Goal: Information Seeking & Learning: Learn about a topic

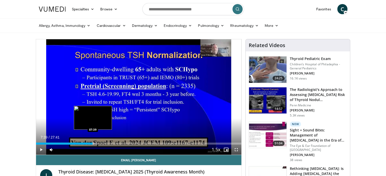
click at [93, 143] on div "Progress Bar" at bounding box center [93, 144] width 1 height 2
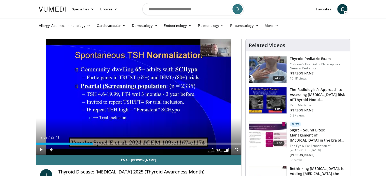
click at [94, 143] on div "Loaded : 31.29% 07:39 07:51" at bounding box center [139, 144] width 206 height 2
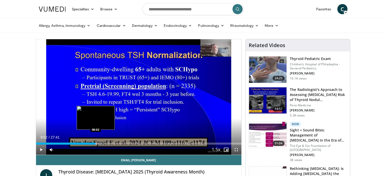
click at [96, 143] on div "Progress Bar" at bounding box center [96, 144] width 1 height 2
click at [99, 143] on div "Progress Bar" at bounding box center [99, 144] width 1 height 2
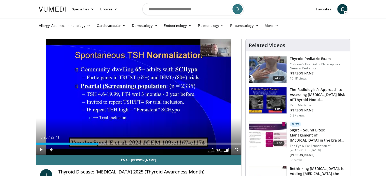
click at [100, 143] on div "Progress Bar" at bounding box center [100, 144] width 1 height 2
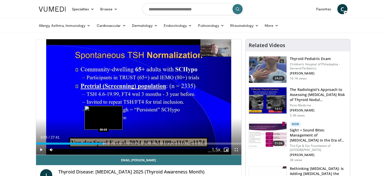
click at [104, 143] on div "Progress Bar" at bounding box center [104, 144] width 1 height 2
click at [106, 143] on div "Progress Bar" at bounding box center [106, 144] width 1 height 2
click at [108, 143] on div "Progress Bar" at bounding box center [108, 144] width 1 height 2
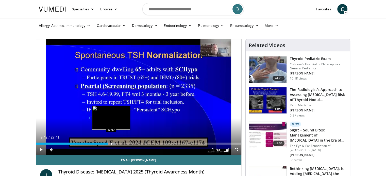
click at [111, 144] on div "Loaded : 38.80% 09:42 10:07" at bounding box center [139, 144] width 206 height 2
click at [113, 144] on div "Progress Bar" at bounding box center [113, 144] width 1 height 2
click at [114, 144] on div "Progress Bar" at bounding box center [114, 144] width 1 height 2
click at [115, 144] on div "Progress Bar" at bounding box center [115, 144] width 11 height 2
click at [117, 144] on div "Progress Bar" at bounding box center [117, 144] width 1 height 2
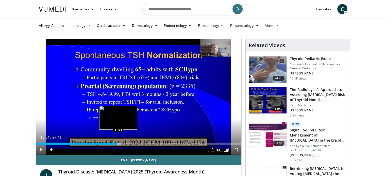
click at [118, 144] on div "Progress Bar" at bounding box center [118, 144] width 1 height 2
click at [120, 143] on div "Progress Bar" at bounding box center [120, 144] width 1 height 2
click at [121, 143] on div "Progress Bar" at bounding box center [121, 144] width 1 height 2
click at [123, 143] on div "Progress Bar" at bounding box center [123, 144] width 1 height 2
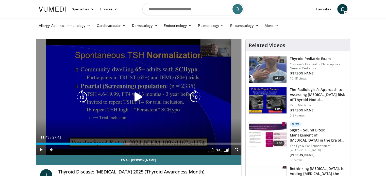
click at [138, 96] on icon "Video Player" at bounding box center [138, 97] width 14 height 14
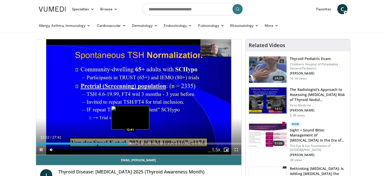
click at [130, 144] on div "Progress Bar" at bounding box center [130, 144] width 1 height 2
click at [132, 144] on div "Progress Bar" at bounding box center [132, 144] width 1 height 2
click at [135, 143] on div "Progress Bar" at bounding box center [136, 144] width 12 height 2
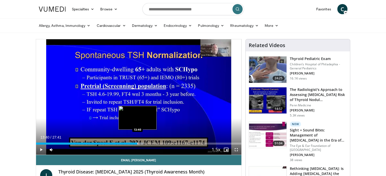
click at [138, 144] on div "Progress Bar" at bounding box center [138, 144] width 1 height 2
click at [139, 144] on div "Progress Bar" at bounding box center [139, 144] width 1 height 2
click at [141, 144] on div "Progress Bar" at bounding box center [141, 144] width 1 height 2
click at [142, 144] on div "Progress Bar" at bounding box center [142, 144] width 1 height 2
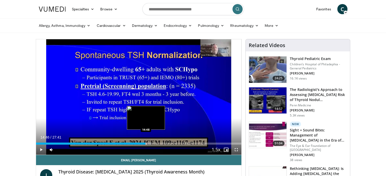
click at [146, 144] on div "Progress Bar" at bounding box center [146, 144] width 1 height 2
click at [148, 144] on div "Progress Bar" at bounding box center [148, 144] width 1 height 2
click at [151, 143] on div "Progress Bar" at bounding box center [151, 144] width 1 height 2
click at [153, 144] on div "Progress Bar" at bounding box center [153, 144] width 1 height 2
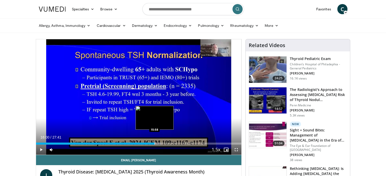
click at [155, 144] on div "Progress Bar" at bounding box center [155, 144] width 1 height 2
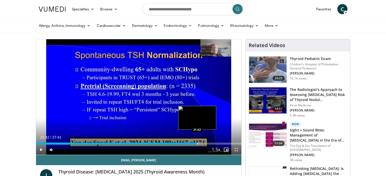
click at [197, 144] on div "Progress Bar" at bounding box center [197, 144] width 1 height 2
click at [199, 143] on div "Loaded : 82.37% 22:01 22:03" at bounding box center [139, 144] width 206 height 2
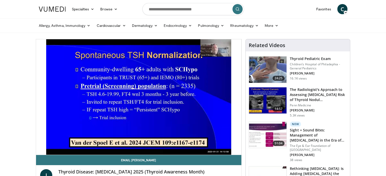
click at [201, 144] on div "10 seconds Tap to unmute" at bounding box center [139, 97] width 206 height 116
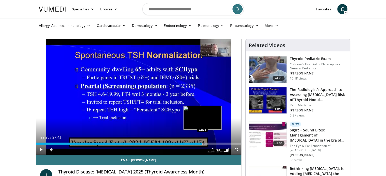
click at [202, 144] on div "Progress Bar" at bounding box center [202, 144] width 1 height 2
click at [204, 144] on div "Progress Bar" at bounding box center [204, 144] width 1 height 2
click at [206, 143] on div "Progress Bar" at bounding box center [206, 144] width 1 height 2
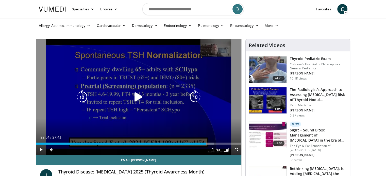
click at [76, 114] on div "10 seconds Tap to unmute" at bounding box center [139, 97] width 206 height 116
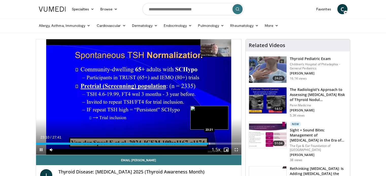
click at [209, 144] on div "Progress Bar" at bounding box center [209, 144] width 1 height 2
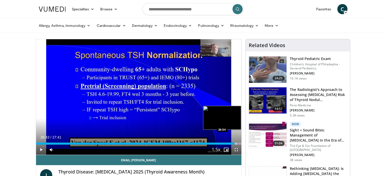
click at [236, 144] on div "Progress Bar" at bounding box center [236, 144] width 1 height 2
click at [238, 144] on div "Progress Bar" at bounding box center [238, 144] width 1 height 2
click at [239, 144] on div "Progress Bar" at bounding box center [239, 144] width 1 height 2
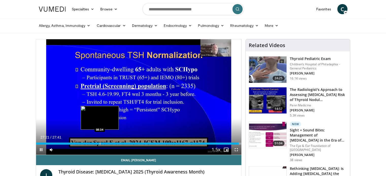
click at [100, 143] on div "Progress Bar" at bounding box center [100, 144] width 1 height 2
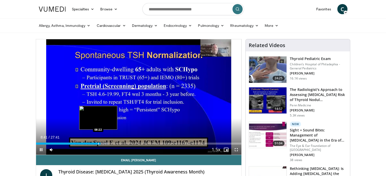
click at [98, 144] on div "Progress Bar" at bounding box center [98, 144] width 1 height 2
click at [96, 143] on div "Progress Bar" at bounding box center [96, 144] width 1 height 2
click at [95, 144] on div "Progress Bar" at bounding box center [95, 144] width 1 height 2
click at [93, 144] on div "Progress Bar" at bounding box center [93, 144] width 1 height 2
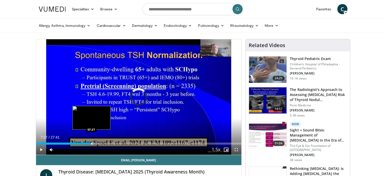
click at [91, 144] on div "Progress Bar" at bounding box center [91, 144] width 1 height 2
click at [89, 144] on div "Progress Bar" at bounding box center [89, 144] width 1 height 2
click at [90, 143] on div "Progress Bar" at bounding box center [90, 144] width 1 height 2
click at [88, 143] on div "07:13" at bounding box center [62, 144] width 53 height 2
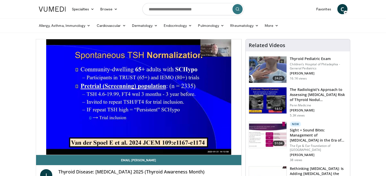
click at [86, 144] on div "10 seconds Tap to unmute" at bounding box center [139, 97] width 206 height 116
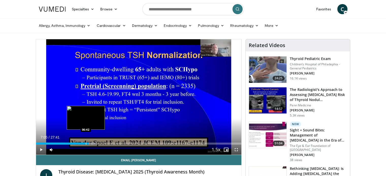
click at [86, 144] on div "Progress Bar" at bounding box center [86, 144] width 1 height 2
click at [83, 143] on div "Progress Bar" at bounding box center [83, 144] width 1 height 2
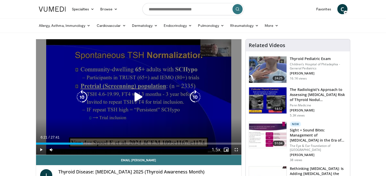
click at [59, 106] on div "10 seconds Tap to unmute" at bounding box center [139, 97] width 206 height 116
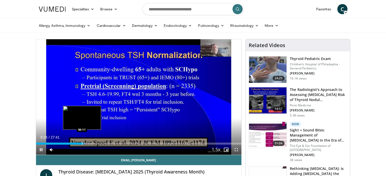
click at [82, 144] on div "Progress Bar" at bounding box center [82, 144] width 1 height 2
click at [80, 143] on div "Progress Bar" at bounding box center [80, 144] width 1 height 2
click at [82, 143] on div "Progress Bar" at bounding box center [82, 144] width 1 height 2
click at [81, 144] on div "Progress Bar" at bounding box center [81, 144] width 1 height 2
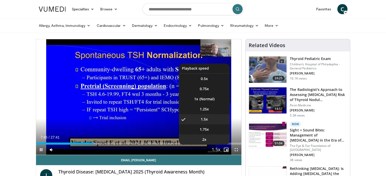
click at [227, 143] on li "2x" at bounding box center [204, 140] width 51 height 10
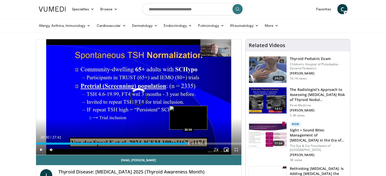
click at [188, 142] on div "Loaded : 32.23% 20:30 20:30" at bounding box center [139, 142] width 206 height 5
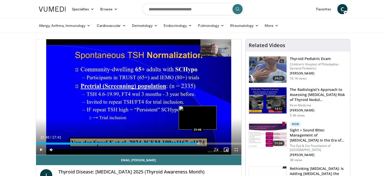
click at [198, 143] on div "Progress Bar" at bounding box center [198, 144] width 1 height 2
click at [205, 143] on div "Progress Bar" at bounding box center [205, 144] width 1 height 2
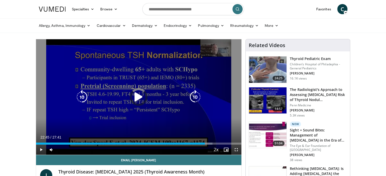
click at [212, 143] on div "Progress Bar" at bounding box center [206, 144] width 11 height 2
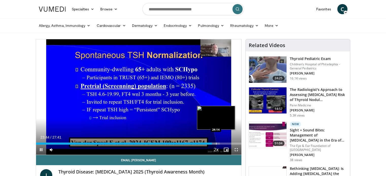
click at [216, 144] on div "Loaded : 89.53% 23:44 24:14" at bounding box center [139, 144] width 206 height 2
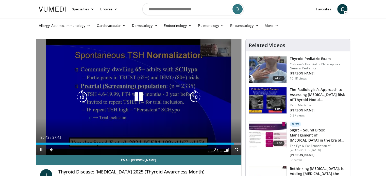
click at [123, 67] on div "10 seconds Tap to unmute" at bounding box center [139, 97] width 206 height 116
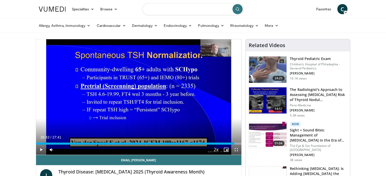
click at [180, 9] on input "Search topics, interventions" at bounding box center [192, 9] width 101 height 12
type input "**********"
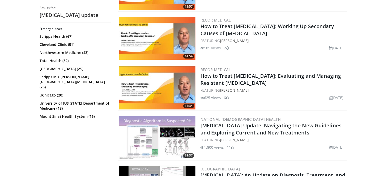
scroll to position [228, 0]
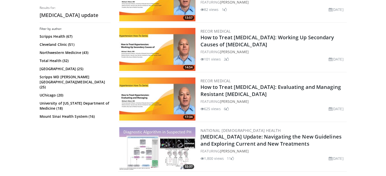
click at [142, 91] on img at bounding box center [157, 99] width 76 height 43
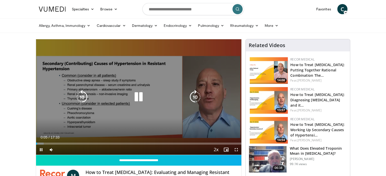
scroll to position [25, 0]
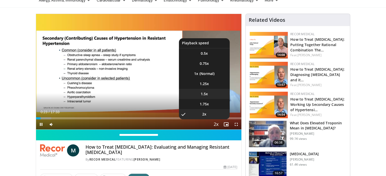
click at [204, 93] on span "1.5x" at bounding box center [204, 94] width 7 height 5
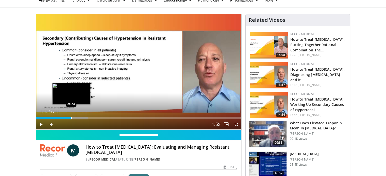
click at [71, 118] on div "Progress Bar" at bounding box center [71, 118] width 1 height 2
click at [73, 118] on div "Loaded : 25.64% 03:08 03:09" at bounding box center [139, 118] width 206 height 2
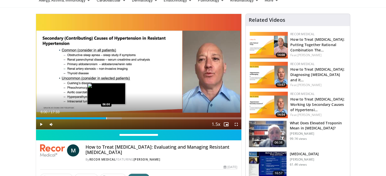
click at [106, 118] on div "Progress Bar" at bounding box center [106, 118] width 1 height 2
click at [102, 119] on div "Progress Bar" at bounding box center [102, 118] width 1 height 2
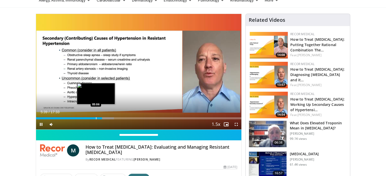
click at [96, 118] on div "Progress Bar" at bounding box center [96, 118] width 1 height 2
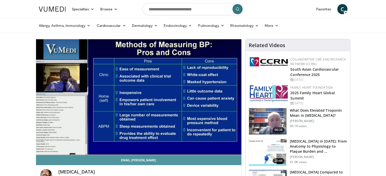
scroll to position [25, 0]
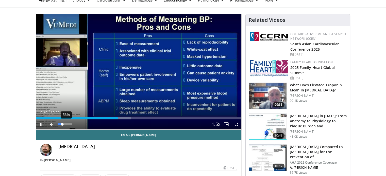
click at [66, 124] on div "56%" at bounding box center [65, 125] width 14 height 2
click at [68, 123] on div "72%" at bounding box center [65, 125] width 18 height 10
click at [69, 124] on div "82%" at bounding box center [65, 125] width 14 height 2
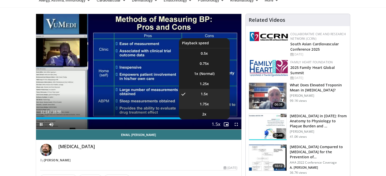
click at [207, 104] on span "1.75x" at bounding box center [204, 104] width 9 height 5
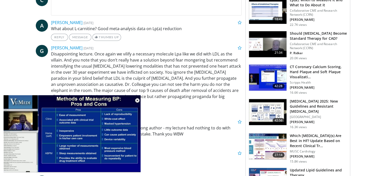
scroll to position [254, 0]
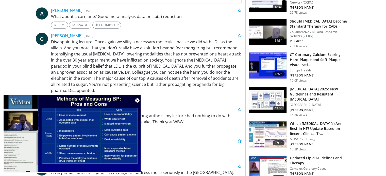
click at [269, 94] on img at bounding box center [268, 100] width 38 height 26
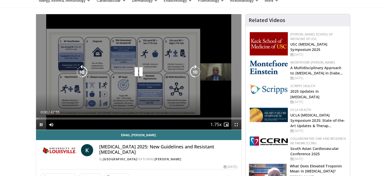
scroll to position [25, 0]
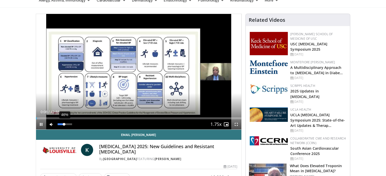
click at [64, 124] on div "46%" at bounding box center [65, 125] width 14 height 2
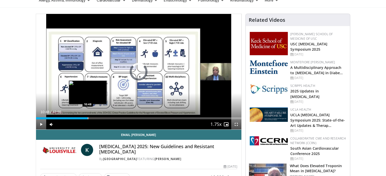
click at [88, 118] on div "Progress Bar" at bounding box center [88, 118] width 1 height 2
click at [91, 119] on div "Progress Bar" at bounding box center [91, 118] width 1 height 2
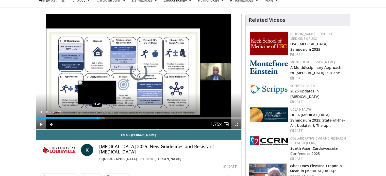
click at [97, 118] on div "Progress Bar" at bounding box center [97, 118] width 1 height 2
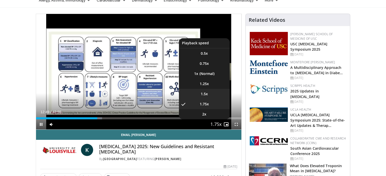
click at [204, 93] on span "1.5x" at bounding box center [204, 94] width 7 height 5
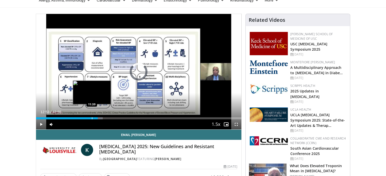
click at [91, 118] on div "12:54" at bounding box center [67, 118] width 62 height 2
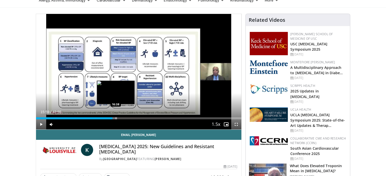
click at [116, 119] on div "Progress Bar" at bounding box center [116, 118] width 1 height 2
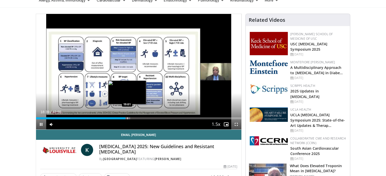
click at [127, 118] on div "Progress Bar" at bounding box center [127, 118] width 1 height 2
click at [130, 119] on div "Progress Bar" at bounding box center [130, 118] width 1 height 2
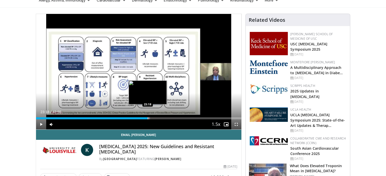
click at [148, 119] on div "Progress Bar" at bounding box center [148, 118] width 1 height 2
click at [151, 118] on div "Progress Bar" at bounding box center [151, 118] width 1 height 2
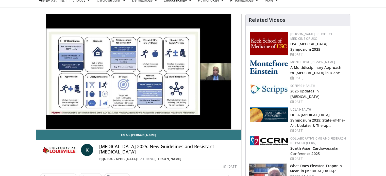
click at [153, 118] on div "10 seconds Tap to unmute" at bounding box center [139, 72] width 206 height 116
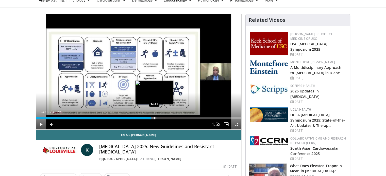
click at [154, 118] on div "Progress Bar" at bounding box center [154, 118] width 1 height 2
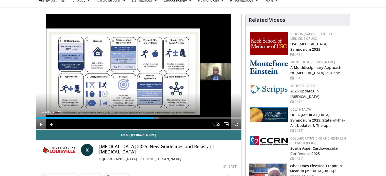
click at [156, 125] on div "Current Time 24:41 / Duration 42:55 Play Skip Backward Skip Forward Mute 61% Lo…" at bounding box center [139, 125] width 206 height 10
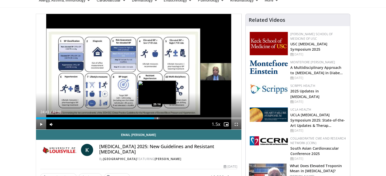
click at [156, 119] on div "Loaded : 60.10% 24:41 25:16" at bounding box center [139, 118] width 206 height 2
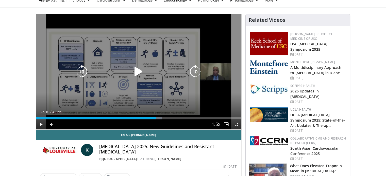
click at [158, 93] on div "10 seconds Tap to unmute" at bounding box center [139, 72] width 206 height 116
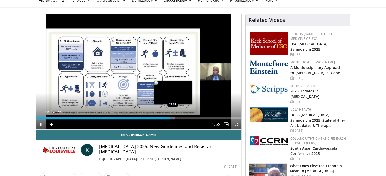
click at [173, 119] on div "Progress Bar" at bounding box center [173, 118] width 1 height 2
click at [176, 118] on div "Loaded : 69.34% 29:11 29:14" at bounding box center [139, 118] width 206 height 2
click at [178, 117] on div "Loaded : 70.50% 29:46 29:49" at bounding box center [139, 118] width 206 height 2
click at [182, 118] on div "Progress Bar" at bounding box center [182, 118] width 1 height 2
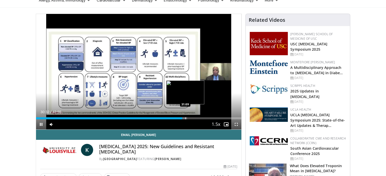
click at [185, 118] on div "Progress Bar" at bounding box center [185, 118] width 1 height 2
click at [188, 119] on div "Progress Bar" at bounding box center [188, 118] width 1 height 2
click at [196, 119] on div "Progress Bar" at bounding box center [196, 118] width 1 height 2
click at [199, 119] on div "Loaded : 80.52% 33:31 34:13" at bounding box center [139, 118] width 206 height 2
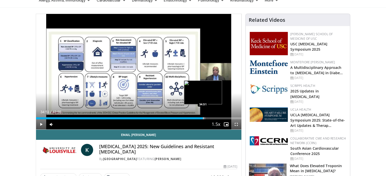
click at [202, 118] on div "Loaded : 82.44% 34:51 34:51" at bounding box center [139, 118] width 206 height 2
click at [208, 118] on div "Progress Bar" at bounding box center [208, 118] width 1 height 2
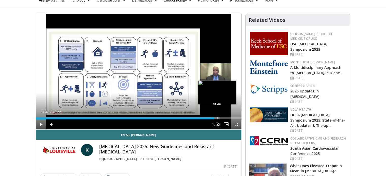
click at [217, 117] on div "Progress Bar" at bounding box center [217, 118] width 1 height 2
click at [220, 118] on div "Progress Bar" at bounding box center [220, 118] width 1 height 2
drag, startPoint x: 222, startPoint y: 119, endPoint x: 227, endPoint y: 118, distance: 4.3
click at [223, 118] on div "Progress Bar" at bounding box center [223, 118] width 1 height 2
click at [110, 116] on div "Loaded : 96.70% 40:22 15:28" at bounding box center [139, 117] width 206 height 5
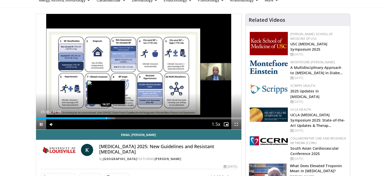
click at [105, 118] on div "15:31" at bounding box center [73, 118] width 74 height 2
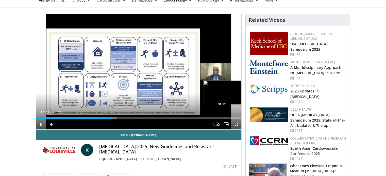
click at [224, 117] on div "Loaded : 39.29% 15:51 39:12" at bounding box center [139, 117] width 206 height 5
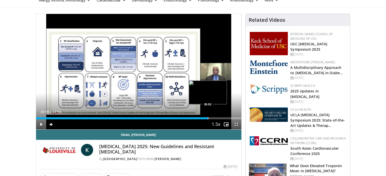
click at [208, 118] on div "Progress Bar" at bounding box center [208, 118] width 1 height 2
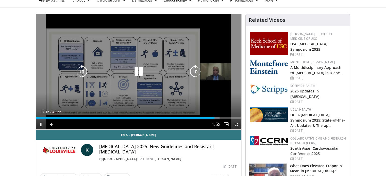
click at [141, 72] on icon "Video Player" at bounding box center [138, 72] width 14 height 14
